Goal: Task Accomplishment & Management: Use online tool/utility

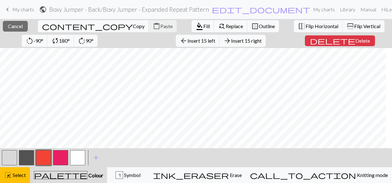
scroll to position [332, 41]
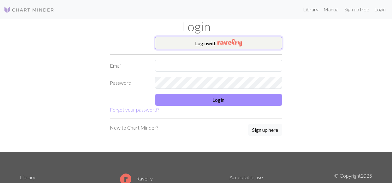
click at [197, 44] on button "Login with" at bounding box center [218, 43] width 127 height 13
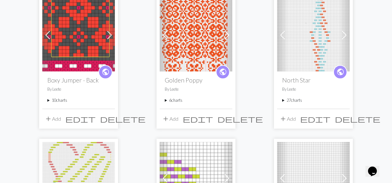
scroll to position [90, 0]
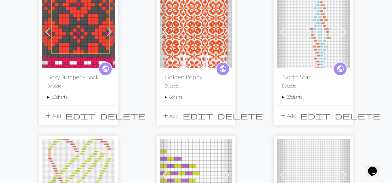
click at [49, 97] on summary "10 charts" at bounding box center [78, 97] width 62 height 6
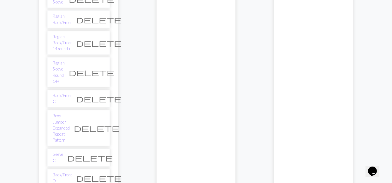
scroll to position [209, 0]
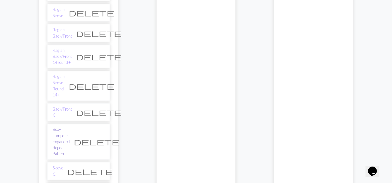
click at [64, 126] on link "Boxy Jumper - Expanded Repeat Pattern" at bounding box center [61, 141] width 17 height 30
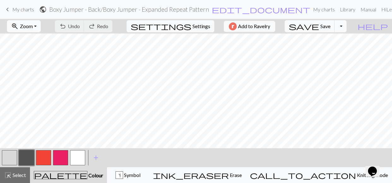
click at [346, 26] on button "Toggle Dropdown" at bounding box center [340, 26] width 12 height 12
click at [335, 40] on button "file_copy Save a copy" at bounding box center [294, 40] width 104 height 10
click at [255, 8] on span "edit_document" at bounding box center [282, 9] width 98 height 9
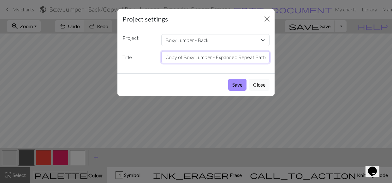
click at [265, 58] on input "Copy of Boxy Jumper - Expanded Repeat Pattern" at bounding box center [215, 57] width 109 height 12
click at [267, 59] on input "Copy of Boxy Jumper - Expanded Repeat Pattern" at bounding box center [215, 57] width 109 height 12
click at [233, 57] on input "Copy of Boxy Jumn" at bounding box center [215, 57] width 109 height 12
type input "C"
type input "Body F"
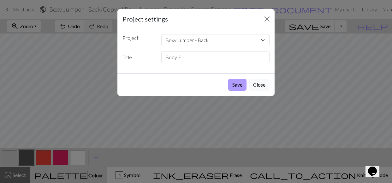
click at [235, 84] on button "Save" at bounding box center [237, 85] width 18 height 12
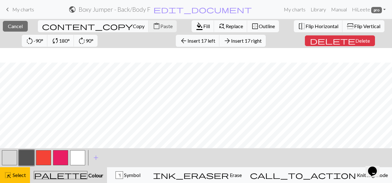
scroll to position [332, 53]
click at [259, 25] on span "Outline" at bounding box center [267, 26] width 16 height 6
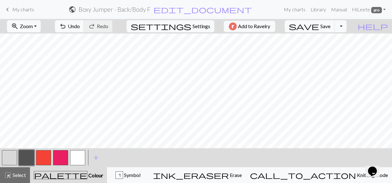
scroll to position [318, 53]
click at [196, 23] on span "Settings" at bounding box center [201, 26] width 18 height 8
select select "aran"
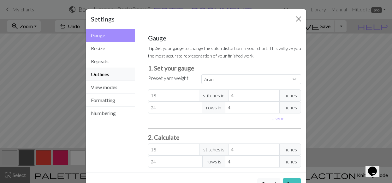
click at [110, 73] on button "Outlines" at bounding box center [110, 74] width 49 height 13
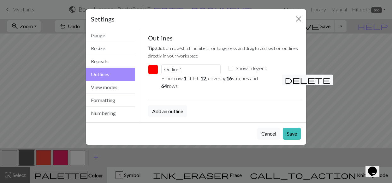
click at [154, 69] on button "button" at bounding box center [153, 69] width 10 height 10
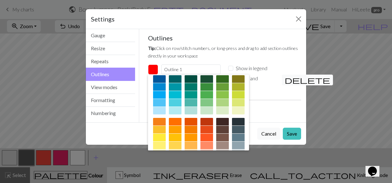
scroll to position [102, 0]
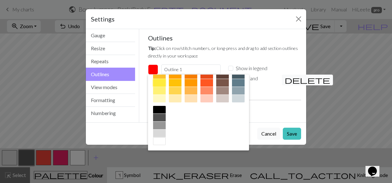
click at [158, 84] on div at bounding box center [159, 83] width 13 height 8
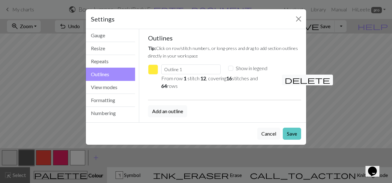
click at [289, 134] on button "Save" at bounding box center [292, 133] width 18 height 12
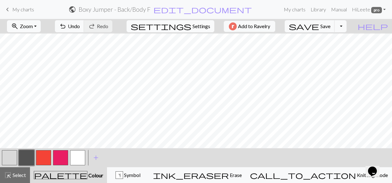
click at [204, 28] on span "Settings" at bounding box center [201, 26] width 18 height 8
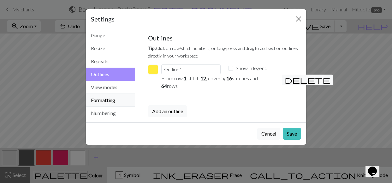
click at [114, 98] on button "Formatting" at bounding box center [110, 100] width 49 height 13
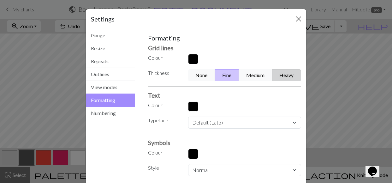
click at [280, 75] on button "Heavy" at bounding box center [286, 75] width 29 height 12
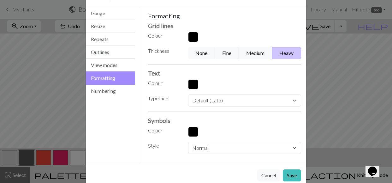
scroll to position [35, 0]
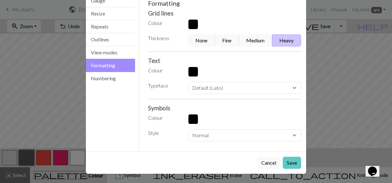
click at [290, 163] on button "Save" at bounding box center [292, 162] width 18 height 12
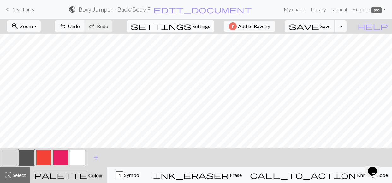
click at [193, 28] on span "Settings" at bounding box center [201, 26] width 18 height 8
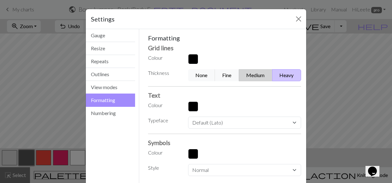
click at [253, 75] on button "Medium" at bounding box center [255, 75] width 33 height 12
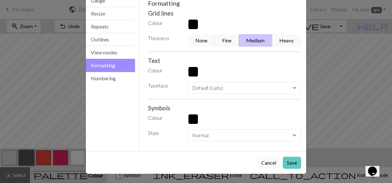
click at [292, 164] on button "Save" at bounding box center [292, 162] width 18 height 12
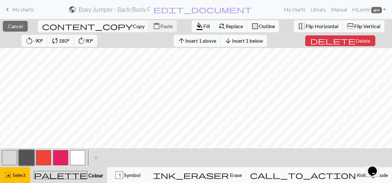
scroll to position [332, 53]
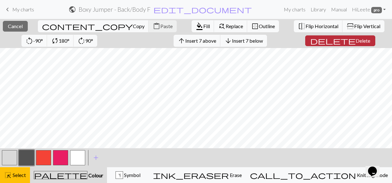
click at [356, 42] on span "Delete" at bounding box center [363, 41] width 15 height 6
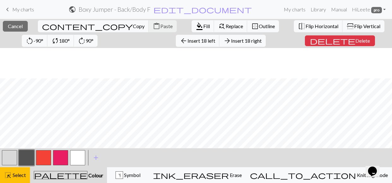
scroll to position [187, 0]
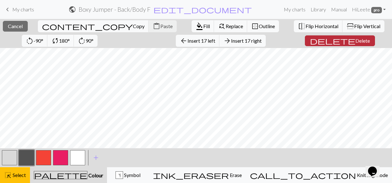
click at [355, 39] on span "Delete" at bounding box center [362, 41] width 15 height 6
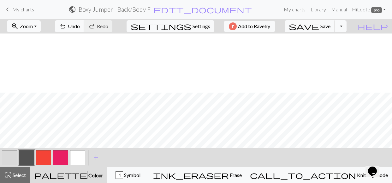
scroll to position [173, 0]
click at [330, 27] on span "Save" at bounding box center [325, 26] width 10 height 6
click at [192, 24] on span "Settings" at bounding box center [201, 26] width 18 height 8
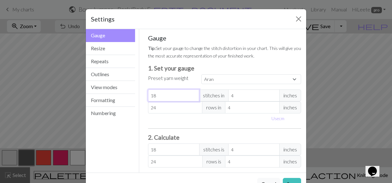
click at [163, 97] on input "18" at bounding box center [173, 95] width 51 height 12
select select "custom"
type input "1"
type input "0"
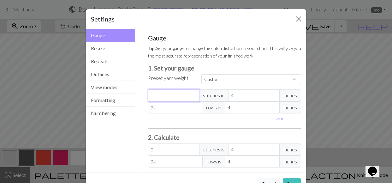
type input "2"
type input "26"
type input "2"
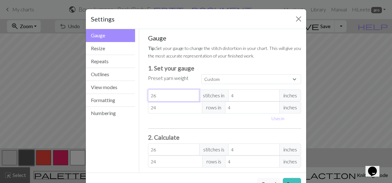
type input "2"
type input "0"
type input "2"
type input "22"
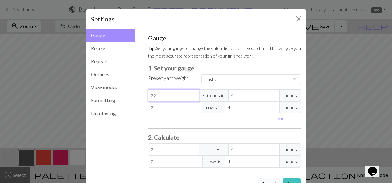
type input "22"
click at [177, 110] on input "24" at bounding box center [175, 107] width 55 height 12
type input "2"
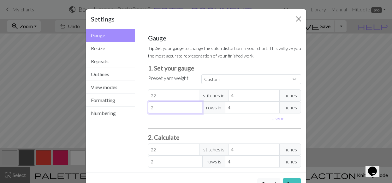
type input "26"
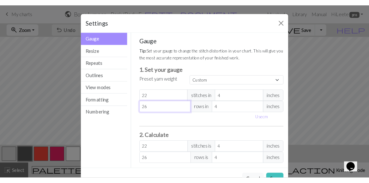
scroll to position [21, 0]
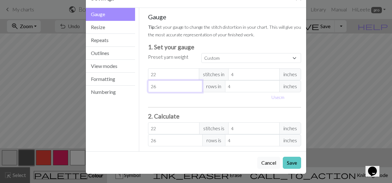
type input "26"
click at [292, 163] on button "Save" at bounding box center [292, 162] width 18 height 12
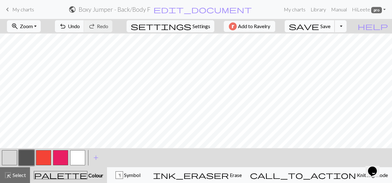
click at [330, 27] on span "Save" at bounding box center [325, 26] width 10 height 6
click at [346, 25] on button "Toggle Dropdown" at bounding box center [340, 26] width 12 height 12
click at [327, 49] on button "save_alt Download" at bounding box center [294, 50] width 104 height 10
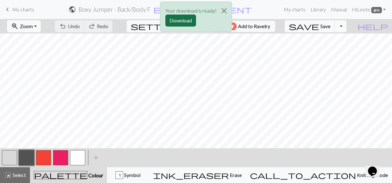
click at [186, 22] on button "Download" at bounding box center [180, 21] width 31 height 12
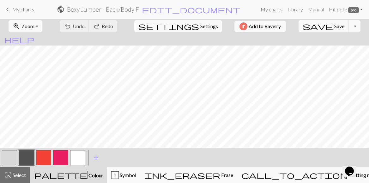
click at [174, 23] on span "settings" at bounding box center [168, 26] width 61 height 9
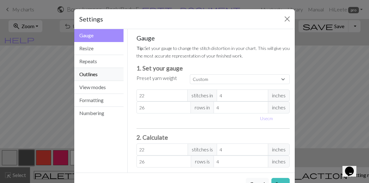
click at [80, 71] on button "Outlines" at bounding box center [98, 74] width 49 height 13
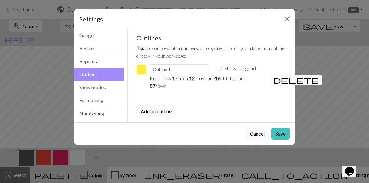
click at [277, 80] on span "delete" at bounding box center [295, 79] width 45 height 9
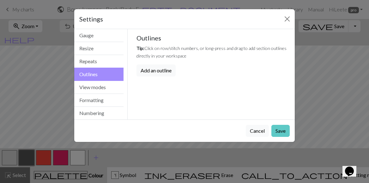
click at [283, 132] on button "Save" at bounding box center [280, 131] width 18 height 12
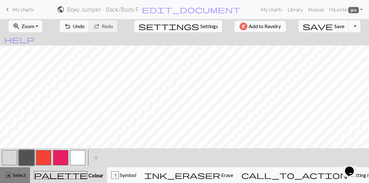
click at [18, 174] on span "Select" at bounding box center [19, 175] width 14 height 6
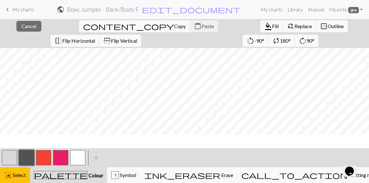
scroll to position [0, 0]
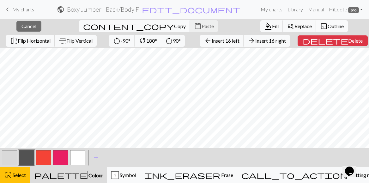
click at [327, 23] on span "Outline" at bounding box center [335, 26] width 16 height 6
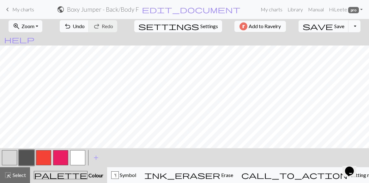
click at [174, 25] on span "settings" at bounding box center [168, 26] width 61 height 9
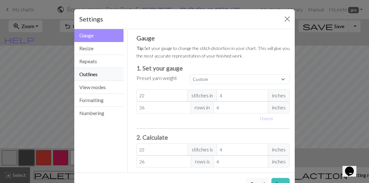
click at [97, 72] on button "Outlines" at bounding box center [98, 74] width 49 height 13
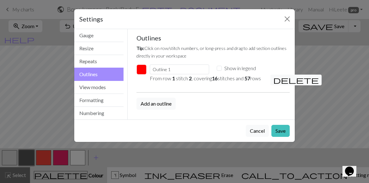
click at [139, 70] on button "button" at bounding box center [141, 69] width 10 height 10
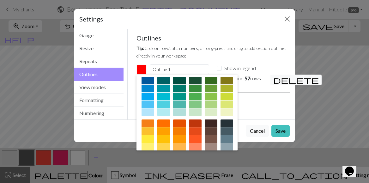
scroll to position [58, 0]
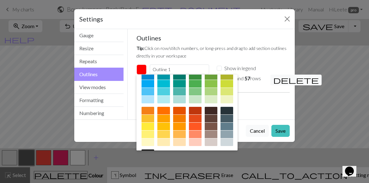
click at [149, 132] on div at bounding box center [147, 134] width 13 height 8
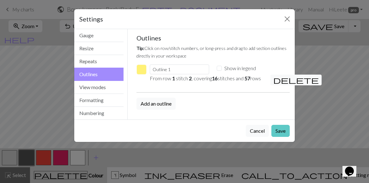
click at [275, 131] on button "Save" at bounding box center [280, 131] width 18 height 12
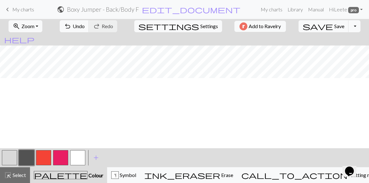
scroll to position [173, 0]
click at [334, 26] on span "Save" at bounding box center [339, 26] width 10 height 6
click at [348, 28] on button "Toggle Dropdown" at bounding box center [354, 26] width 12 height 12
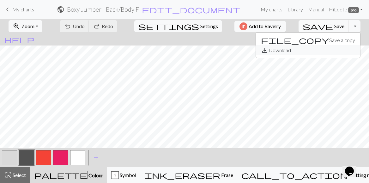
click at [314, 51] on button "save_alt Download" at bounding box center [308, 50] width 104 height 10
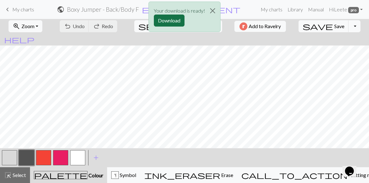
click at [170, 20] on button "Download" at bounding box center [169, 21] width 31 height 12
